Goal: Check status: Check status

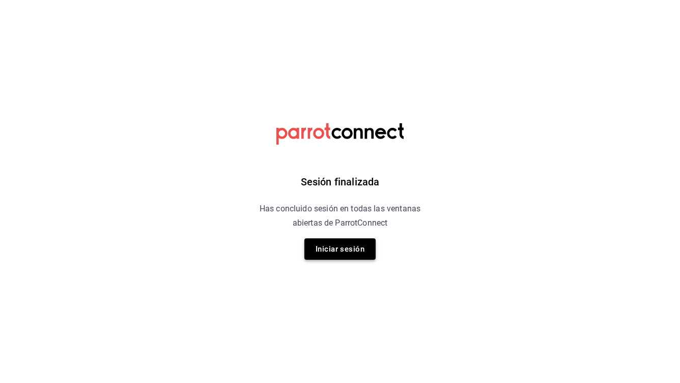
click at [355, 249] on button "Iniciar sesión" at bounding box center [339, 248] width 71 height 21
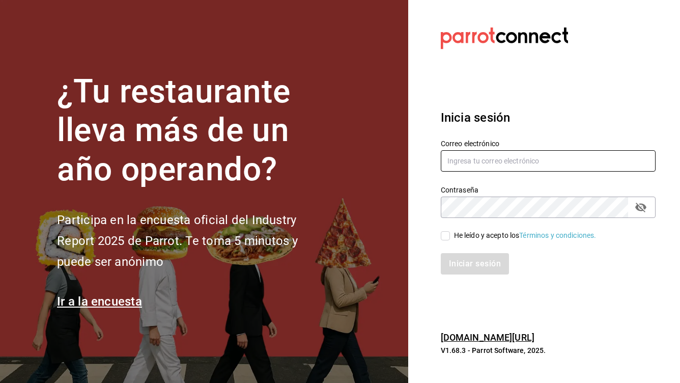
click at [515, 166] on input "text" at bounding box center [548, 160] width 215 height 21
type input "linmarcelo1982@gmail.com"
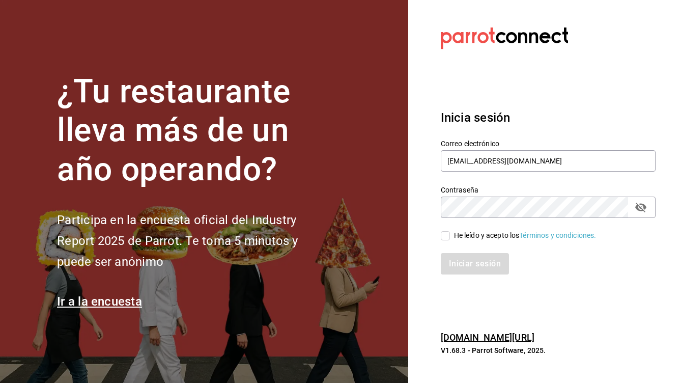
click at [444, 235] on input "He leído y acepto los Términos y condiciones." at bounding box center [445, 235] width 9 height 9
checkbox input "true"
click at [459, 266] on button "Iniciar sesión" at bounding box center [475, 263] width 69 height 21
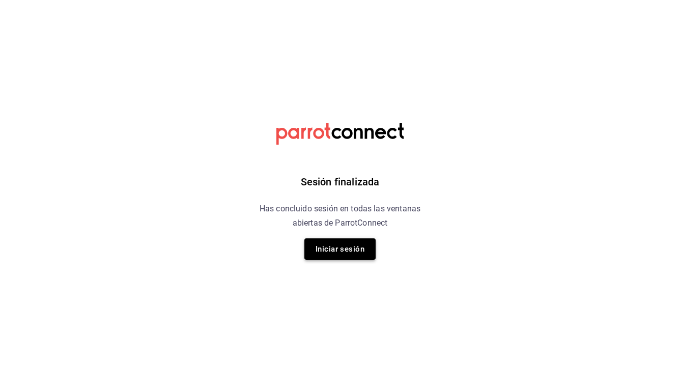
click at [335, 254] on button "Iniciar sesión" at bounding box center [339, 248] width 71 height 21
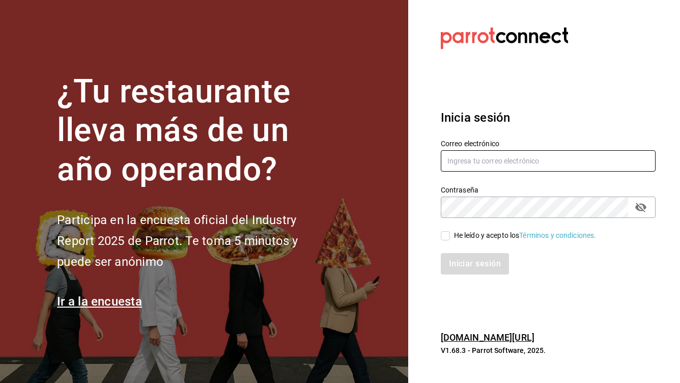
click at [477, 165] on input "text" at bounding box center [548, 160] width 215 height 21
type input "linmarcelo1982@gmail.com"
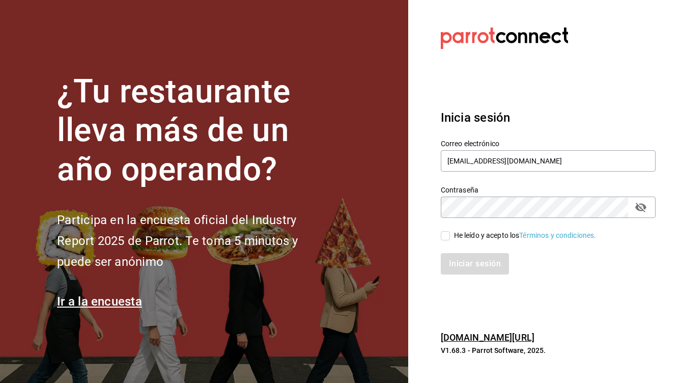
click at [448, 236] on input "He leído y acepto los Términos y condiciones." at bounding box center [445, 235] width 9 height 9
checkbox input "true"
click at [461, 265] on button "Iniciar sesión" at bounding box center [475, 263] width 69 height 21
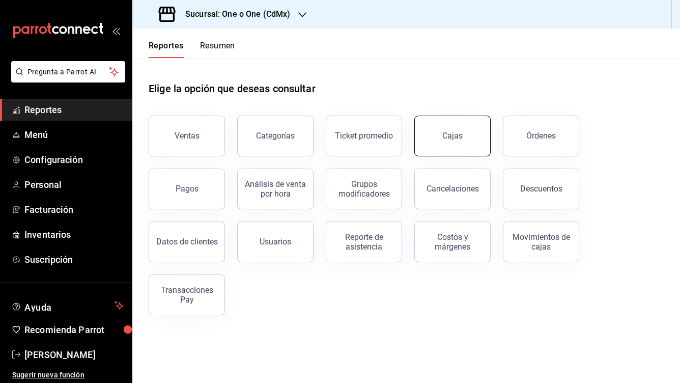
click at [444, 137] on div "Cajas" at bounding box center [452, 136] width 20 height 10
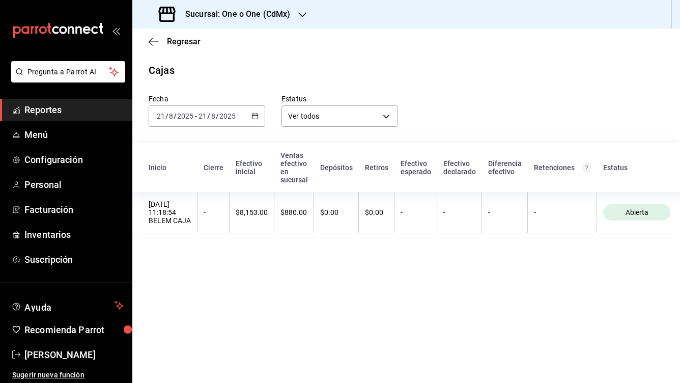
click at [228, 113] on input "2025" at bounding box center [227, 116] width 17 height 8
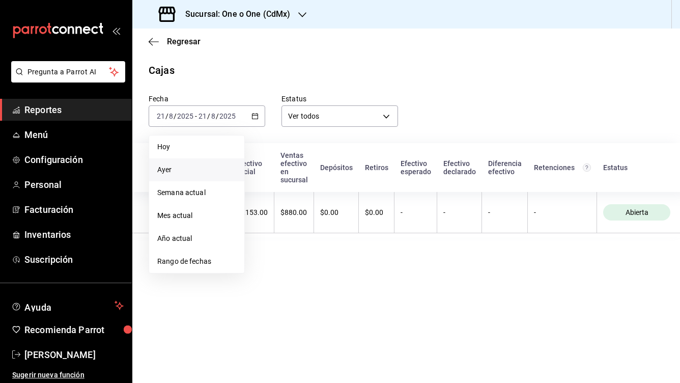
click at [196, 170] on span "Ayer" at bounding box center [196, 169] width 79 height 11
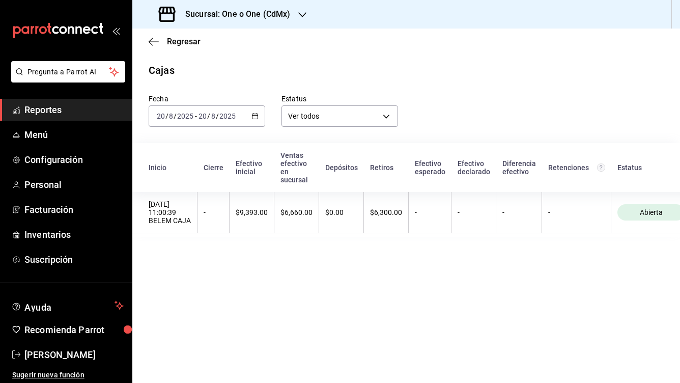
click at [212, 115] on input "8" at bounding box center [213, 116] width 5 height 8
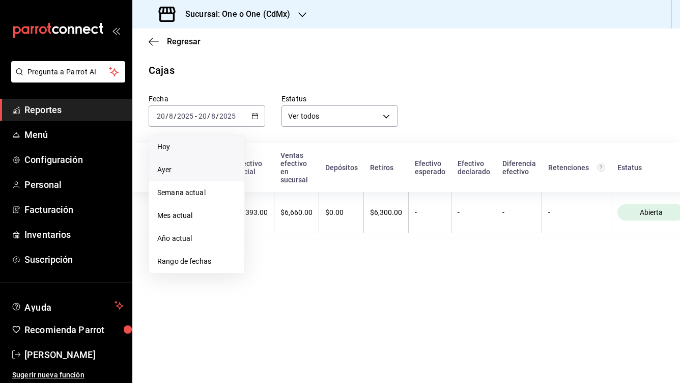
click at [204, 138] on li "Hoy" at bounding box center [196, 146] width 95 height 23
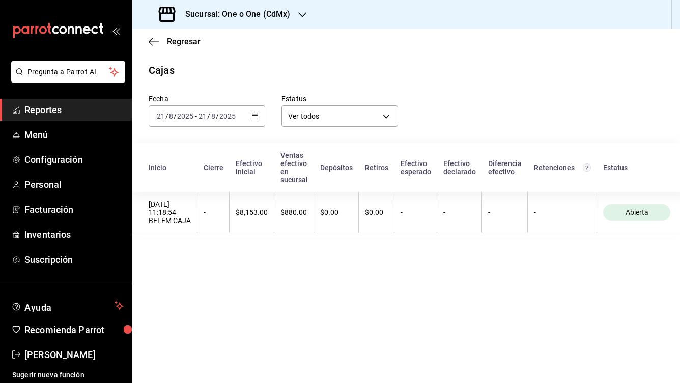
click at [224, 106] on div "2025-08-21 21 / 8 / 2025 - 2025-08-21 21 / 8 / 2025" at bounding box center [207, 115] width 117 height 21
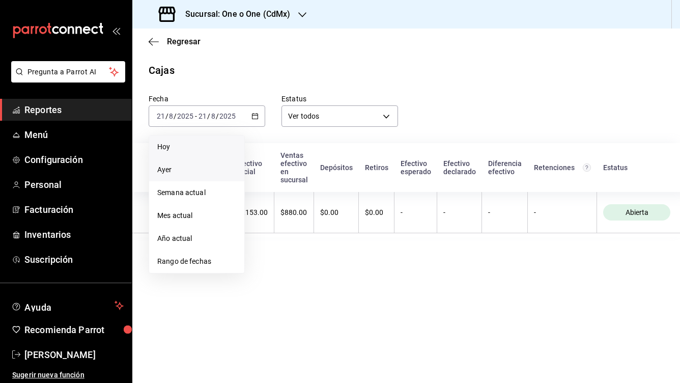
click at [182, 172] on span "Ayer" at bounding box center [196, 169] width 79 height 11
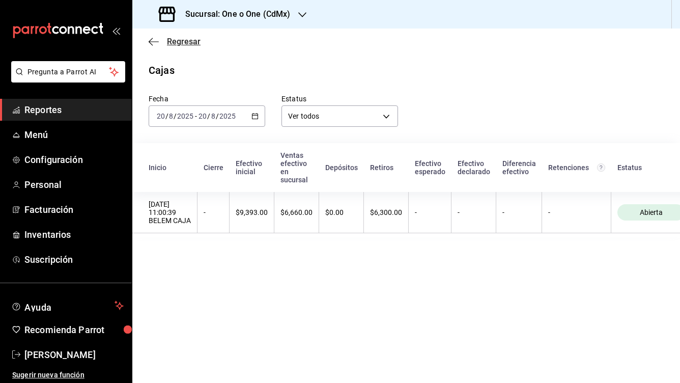
click at [156, 40] on icon "button" at bounding box center [154, 41] width 10 height 9
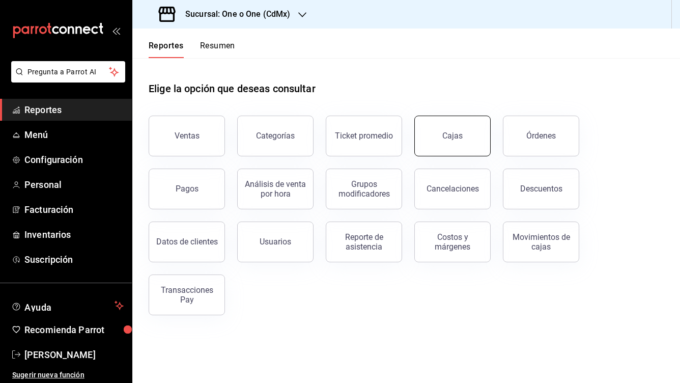
click at [449, 136] on div "Cajas" at bounding box center [452, 136] width 20 height 10
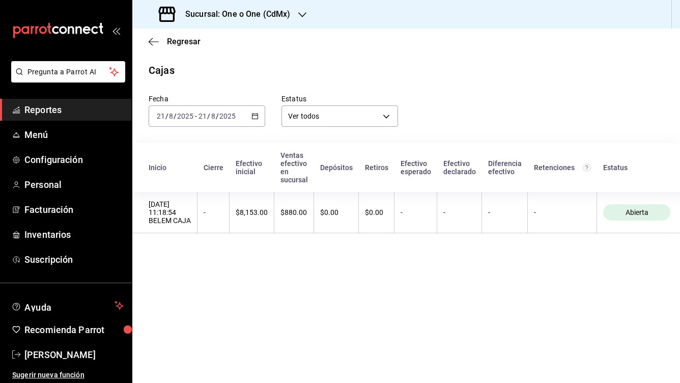
click at [242, 115] on div "2025-08-21 21 / 8 / 2025 - 2025-08-21 21 / 8 / 2025" at bounding box center [207, 115] width 117 height 21
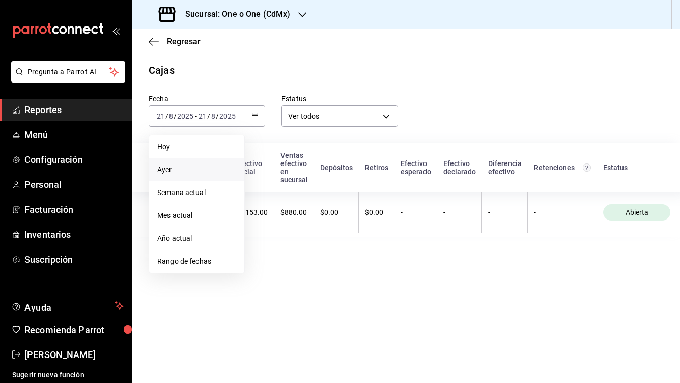
click at [185, 172] on span "Ayer" at bounding box center [196, 169] width 79 height 11
